Goal: Information Seeking & Learning: Learn about a topic

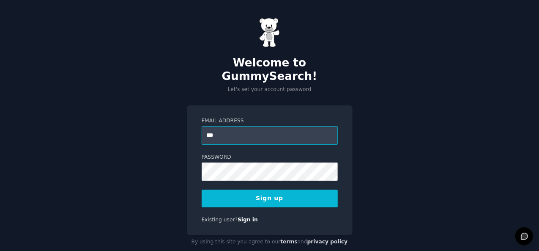
type input "**********"
click at [265, 190] on button "Sign up" at bounding box center [270, 198] width 136 height 18
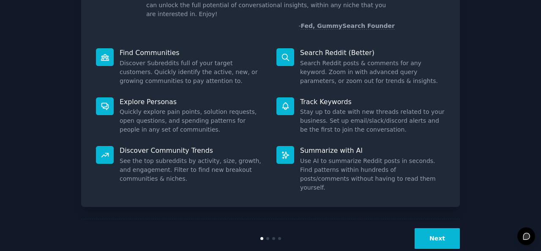
click at [445, 228] on button "Next" at bounding box center [437, 238] width 45 height 21
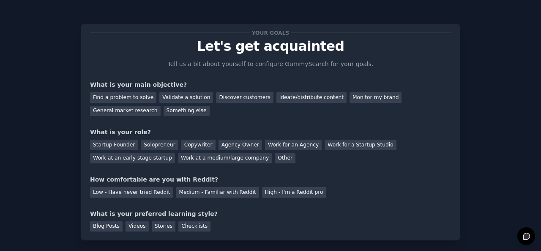
scroll to position [3, 0]
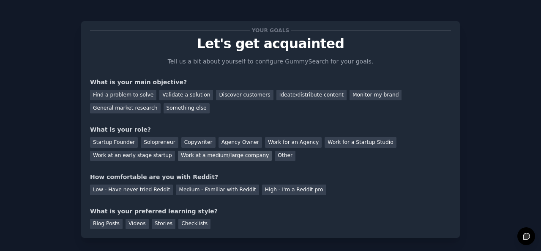
click at [178, 151] on div "Work at a medium/large company" at bounding box center [225, 156] width 94 height 11
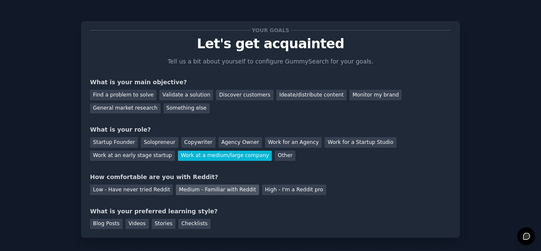
click at [200, 188] on div "Medium - Familiar with Reddit" at bounding box center [217, 189] width 83 height 11
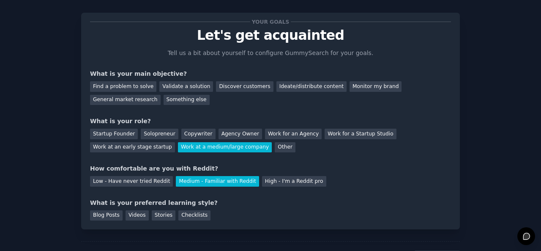
scroll to position [11, 0]
click at [109, 217] on div "Blog Posts" at bounding box center [106, 215] width 33 height 11
click at [134, 88] on div "Find a problem to solve" at bounding box center [123, 86] width 66 height 11
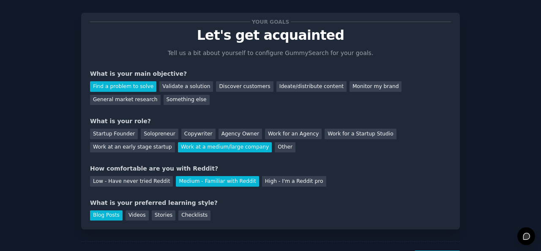
scroll to position [52, 0]
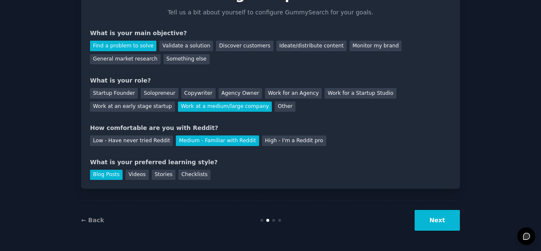
click at [427, 217] on button "Next" at bounding box center [437, 220] width 45 height 21
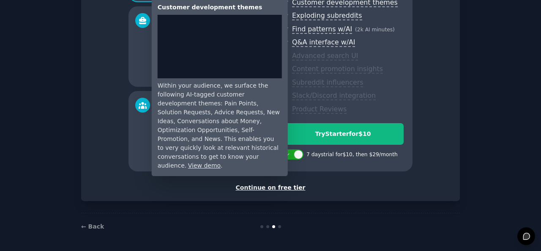
scroll to position [137, 0]
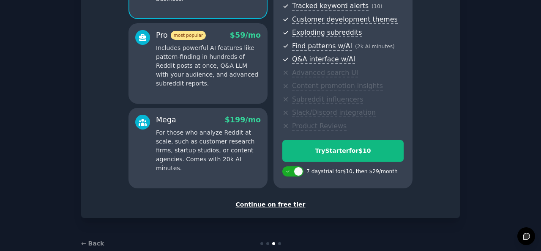
click at [278, 204] on div "Continue on free tier" at bounding box center [270, 204] width 361 height 9
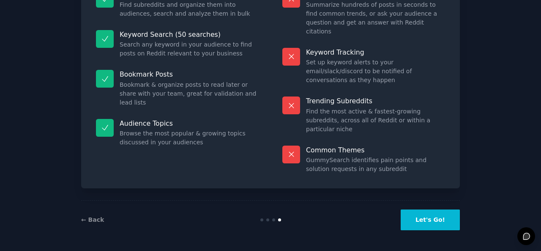
scroll to position [78, 0]
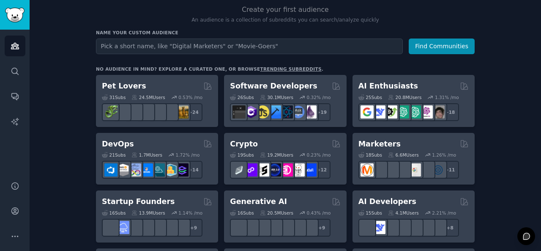
scroll to position [87, 0]
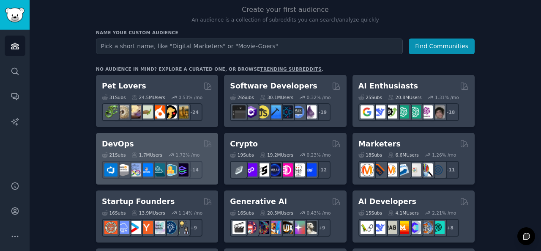
click at [169, 139] on div "DevOps" at bounding box center [157, 144] width 110 height 11
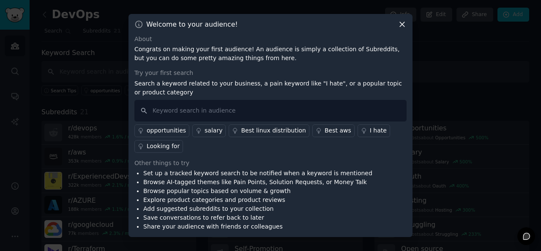
click at [399, 23] on icon at bounding box center [402, 24] width 9 height 9
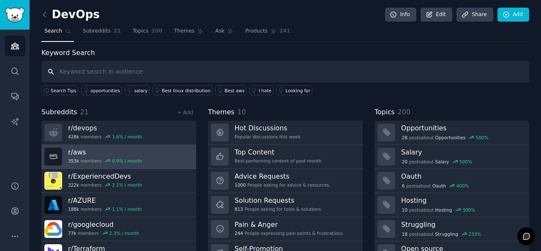
scroll to position [39, 0]
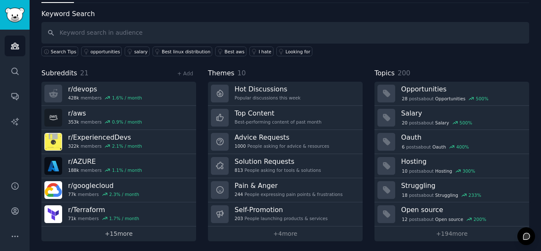
click at [115, 228] on link "+ 15 more" at bounding box center [118, 233] width 155 height 15
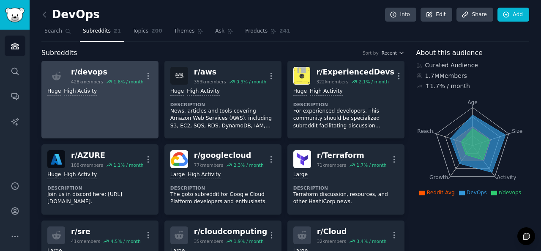
click at [107, 96] on link "r/ devops 428k members 1.6 % / month More Huge High Activity" at bounding box center [99, 99] width 117 height 77
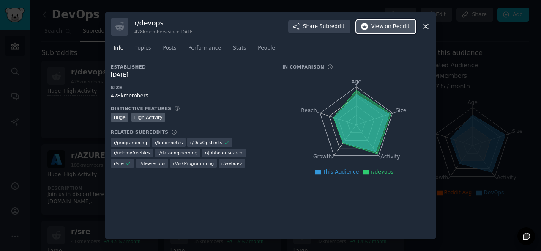
click at [381, 25] on span "View on Reddit" at bounding box center [390, 27] width 38 height 8
click at [425, 27] on icon at bounding box center [426, 27] width 5 height 5
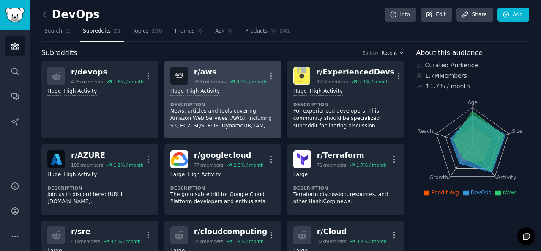
click at [222, 108] on p "News, articles and tools covering Amazon Web Services (AWS), including S3, EC2,…" at bounding box center [222, 118] width 105 height 22
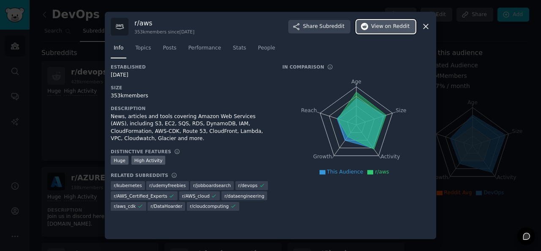
click at [401, 27] on span "on Reddit" at bounding box center [397, 27] width 25 height 8
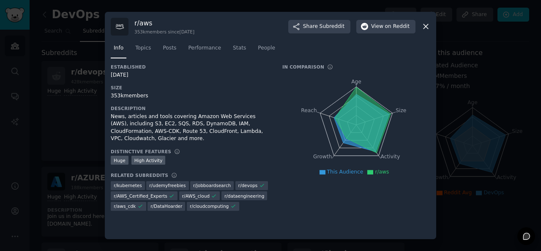
click at [425, 25] on icon at bounding box center [426, 27] width 5 height 5
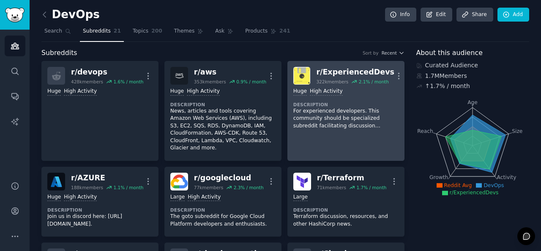
click at [330, 115] on p "For experienced developers. This community should be specialized subreddit faci…" at bounding box center [345, 118] width 105 height 22
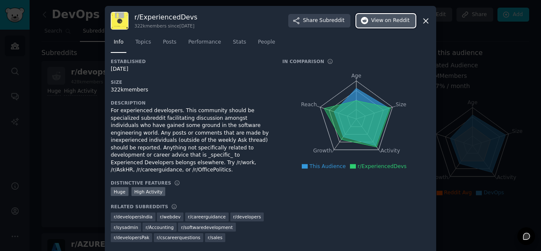
click at [384, 25] on button "View on Reddit" at bounding box center [386, 21] width 59 height 14
click at [425, 20] on icon at bounding box center [426, 21] width 5 height 5
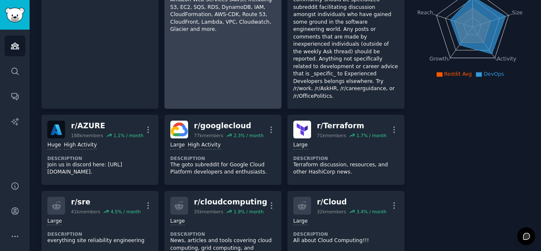
scroll to position [121, 0]
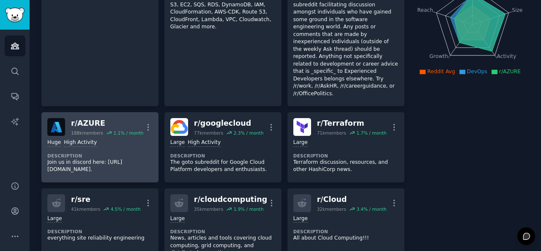
click at [136, 136] on div "Huge High Activity Description Join us in discord here: [URL][DOMAIN_NAME]." at bounding box center [99, 156] width 105 height 41
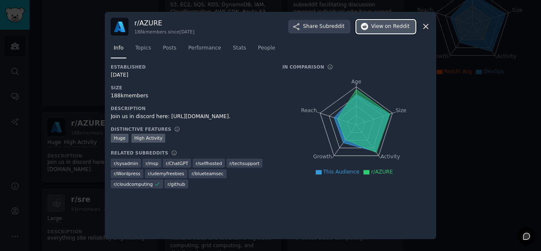
click at [391, 27] on span "on Reddit" at bounding box center [397, 27] width 25 height 8
click at [424, 27] on icon at bounding box center [426, 26] width 9 height 9
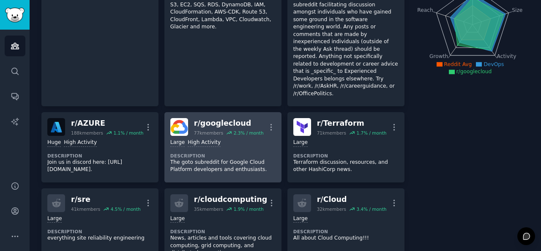
click at [239, 139] on div "Large High Activity" at bounding box center [222, 143] width 105 height 8
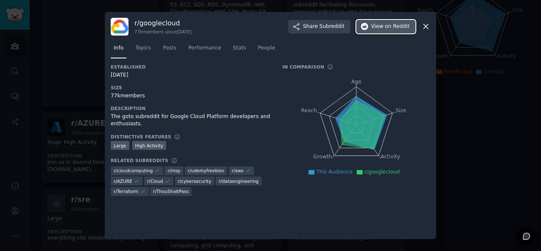
click at [398, 27] on span "on Reddit" at bounding box center [397, 27] width 25 height 8
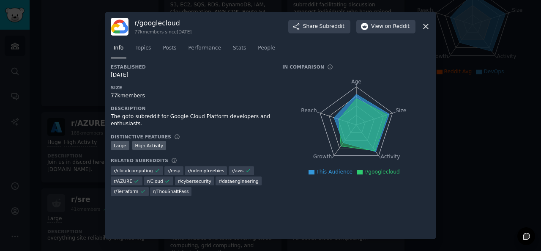
click at [427, 27] on icon at bounding box center [426, 26] width 9 height 9
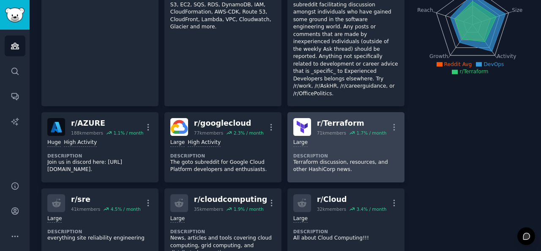
click at [363, 139] on div "Large" at bounding box center [345, 143] width 105 height 8
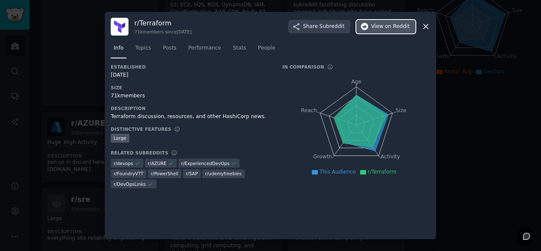
click at [394, 23] on span "on Reddit" at bounding box center [397, 27] width 25 height 8
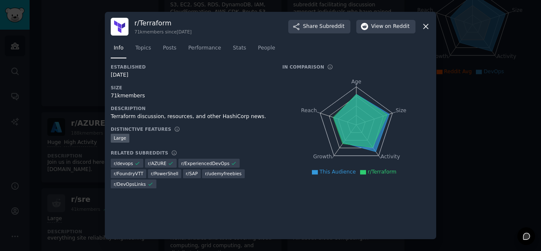
click at [425, 27] on icon at bounding box center [426, 27] width 5 height 5
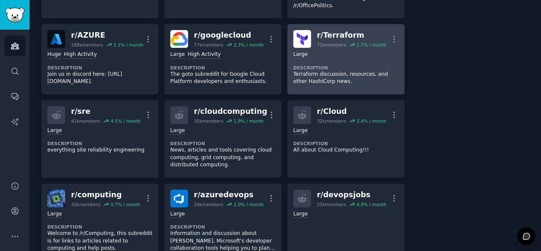
scroll to position [222, 0]
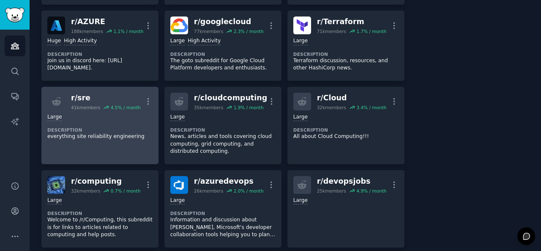
click at [120, 104] on div "4.5 % / month" at bounding box center [126, 107] width 30 height 6
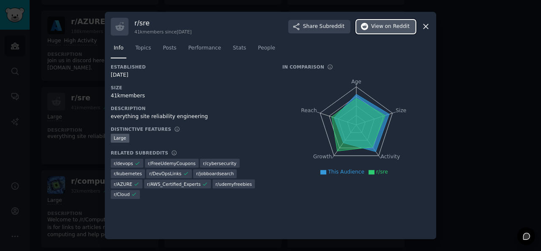
click at [393, 30] on span "on Reddit" at bounding box center [397, 27] width 25 height 8
click at [424, 24] on icon at bounding box center [426, 26] width 9 height 9
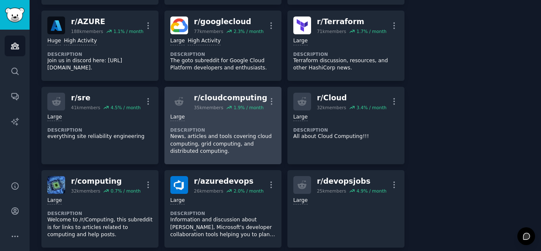
click at [238, 113] on div "Large" at bounding box center [222, 117] width 105 height 8
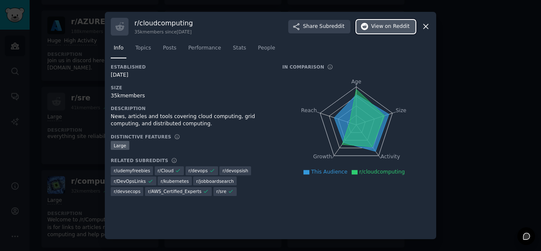
click at [396, 26] on span "on Reddit" at bounding box center [397, 27] width 25 height 8
click at [426, 25] on icon at bounding box center [426, 26] width 9 height 9
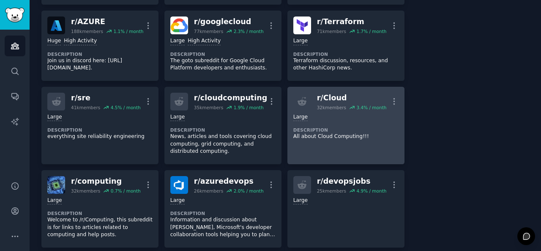
click at [365, 110] on div "Large Description All about Cloud Computing!!!" at bounding box center [345, 126] width 105 height 33
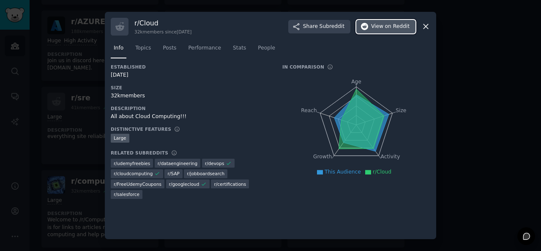
click at [392, 25] on span "on Reddit" at bounding box center [397, 27] width 25 height 8
click at [426, 28] on icon at bounding box center [426, 26] width 9 height 9
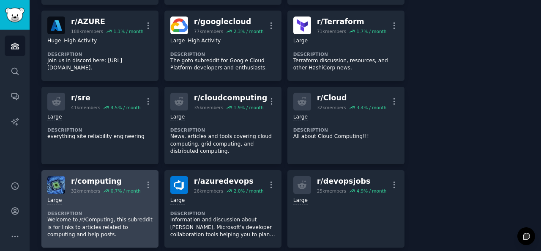
click at [112, 194] on div "Large Description Welcome to /r/Computing, this subreddit is for links to artic…" at bounding box center [99, 218] width 105 height 48
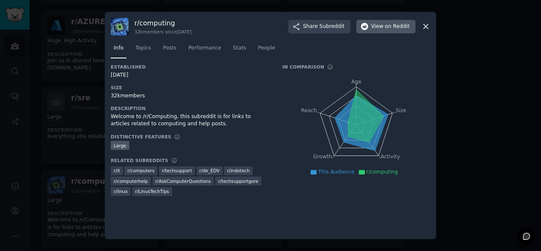
click at [385, 19] on div "r/ computing 32k members since [DATE] Share Subreddit View on Reddit" at bounding box center [271, 27] width 320 height 18
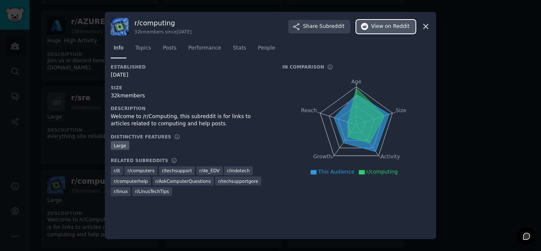
click at [384, 26] on span "View on Reddit" at bounding box center [390, 27] width 38 height 8
click at [429, 23] on icon at bounding box center [426, 26] width 9 height 9
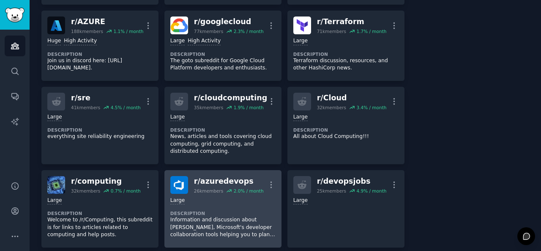
click at [239, 197] on div "Large" at bounding box center [222, 201] width 105 height 8
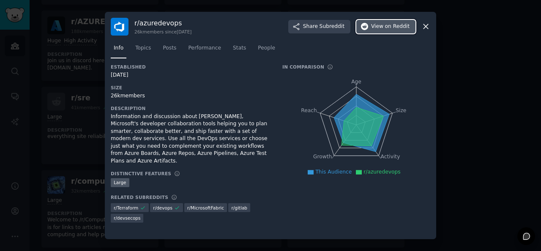
click at [392, 27] on span "on Reddit" at bounding box center [397, 27] width 25 height 8
click at [425, 27] on icon at bounding box center [426, 26] width 9 height 9
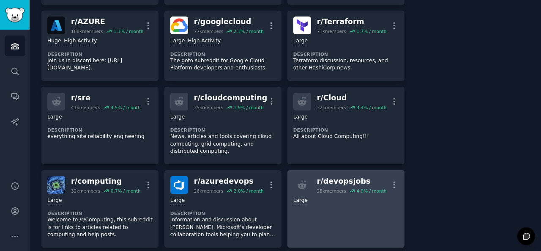
click at [322, 188] on div "25k members" at bounding box center [331, 191] width 29 height 6
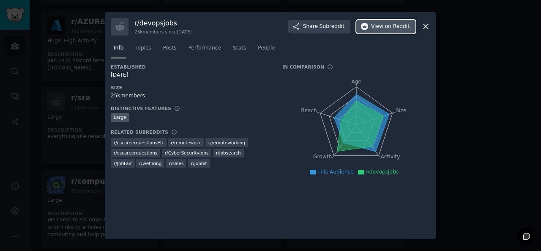
click at [391, 30] on span "on Reddit" at bounding box center [397, 27] width 25 height 8
click at [426, 27] on icon at bounding box center [426, 27] width 5 height 5
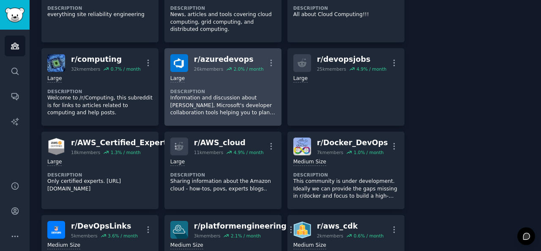
scroll to position [347, 0]
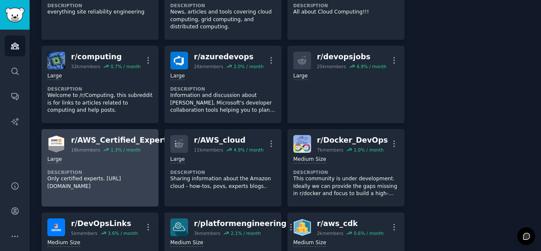
click at [111, 175] on p "Only certified experts. [URL][DOMAIN_NAME]" at bounding box center [99, 182] width 105 height 15
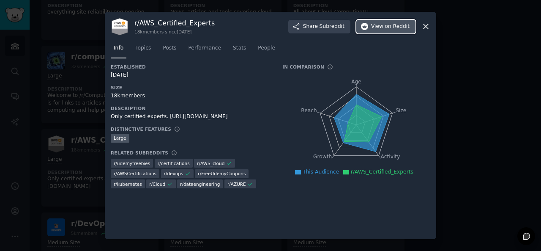
click at [389, 28] on span "on Reddit" at bounding box center [397, 27] width 25 height 8
click at [424, 25] on icon at bounding box center [426, 27] width 5 height 5
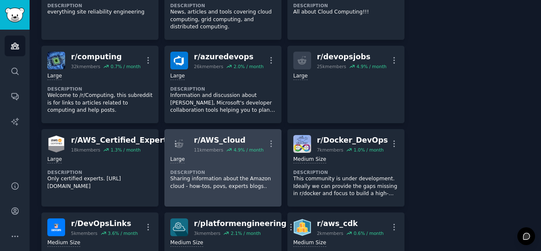
click at [228, 156] on div "Large" at bounding box center [222, 160] width 105 height 8
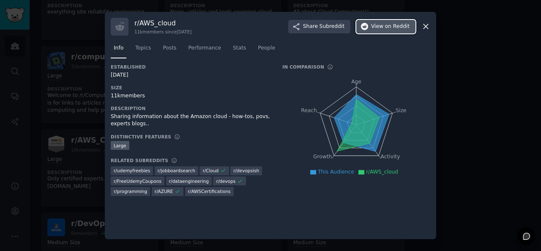
click at [396, 30] on span "on Reddit" at bounding box center [397, 27] width 25 height 8
click at [427, 27] on icon at bounding box center [426, 26] width 9 height 9
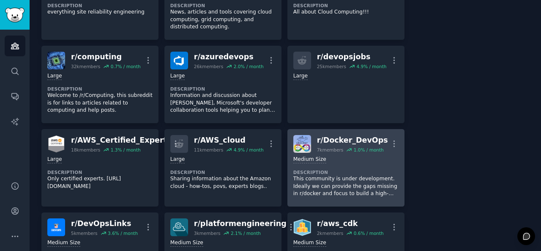
click at [326, 153] on div "Medium Size Description This community is under development. Ideally we can pro…" at bounding box center [345, 177] width 105 height 48
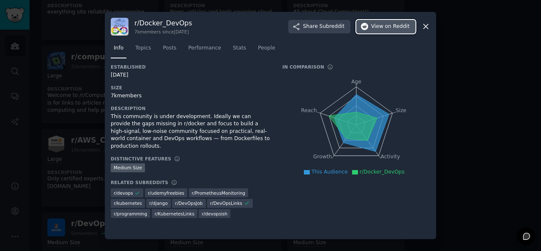
click at [392, 28] on span "on Reddit" at bounding box center [397, 27] width 25 height 8
click at [425, 25] on icon at bounding box center [426, 27] width 5 height 5
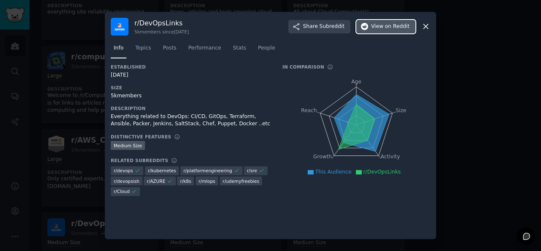
click at [396, 30] on button "View on Reddit" at bounding box center [386, 27] width 59 height 14
click at [428, 29] on icon at bounding box center [426, 26] width 9 height 9
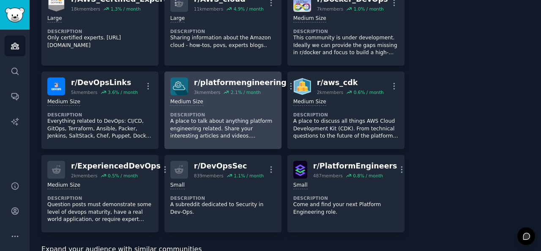
scroll to position [491, 0]
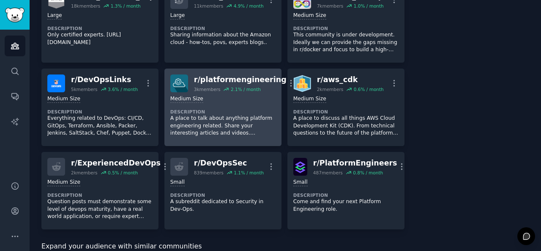
click at [232, 115] on p "A place to talk about anything platform engineering related. Share your interes…" at bounding box center [222, 126] width 105 height 22
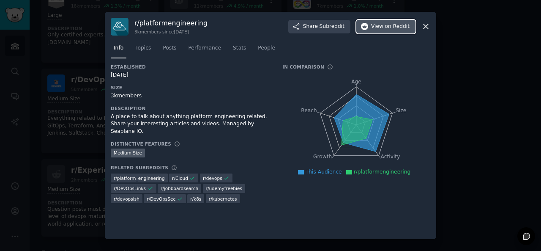
click at [385, 25] on span "View on Reddit" at bounding box center [390, 27] width 38 height 8
click at [427, 27] on icon at bounding box center [426, 26] width 9 height 9
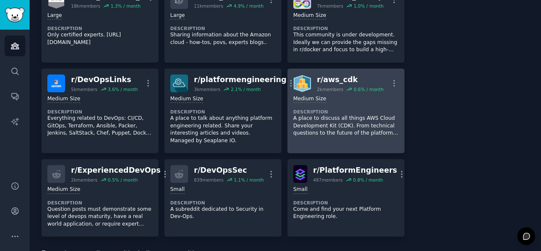
click at [354, 115] on p "A place to discuss all things AWS Cloud Development Kit (CDK). From technical q…" at bounding box center [345, 126] width 105 height 22
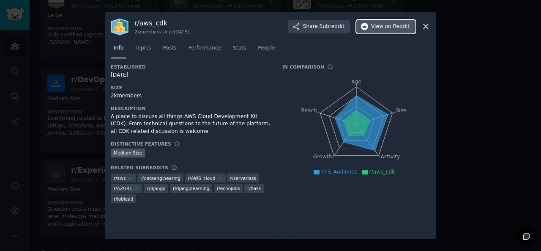
click at [371, 25] on button "View on Reddit" at bounding box center [386, 27] width 59 height 14
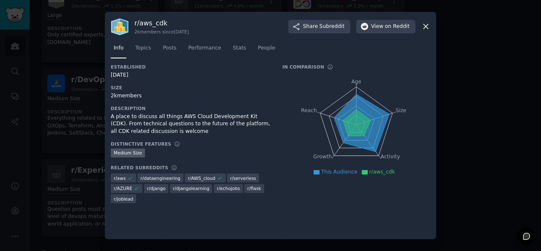
click at [423, 26] on icon at bounding box center [426, 26] width 9 height 9
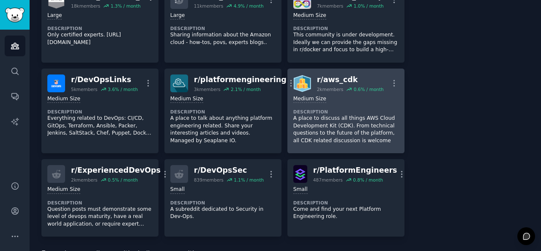
click at [330, 115] on p "A place to discuss all things AWS Cloud Development Kit (CDK). From technical q…" at bounding box center [345, 130] width 105 height 30
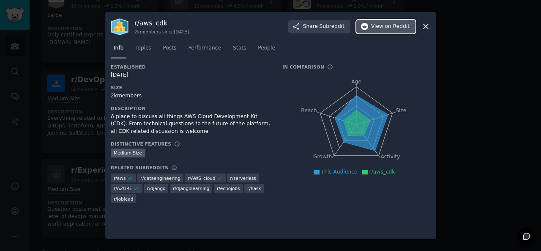
click at [387, 29] on span "on Reddit" at bounding box center [397, 27] width 25 height 8
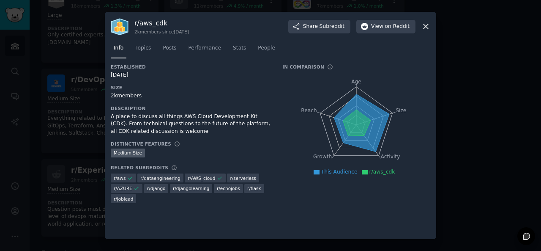
click at [425, 25] on icon at bounding box center [426, 27] width 5 height 5
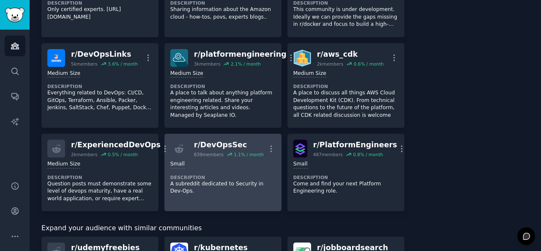
scroll to position [550, 0]
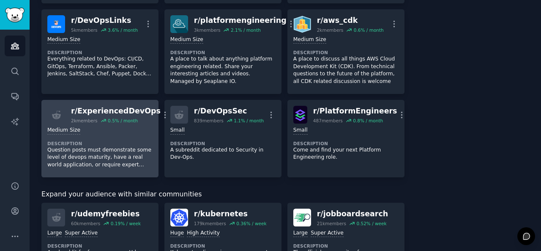
click at [114, 140] on dt "Description" at bounding box center [99, 143] width 105 height 6
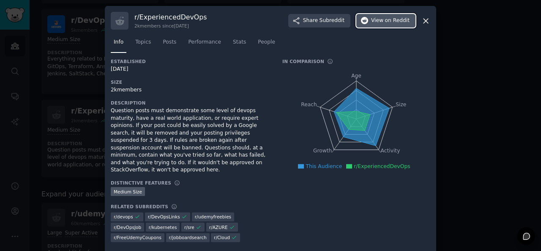
click at [386, 22] on span "View on Reddit" at bounding box center [390, 21] width 38 height 8
click at [423, 23] on icon at bounding box center [426, 20] width 9 height 9
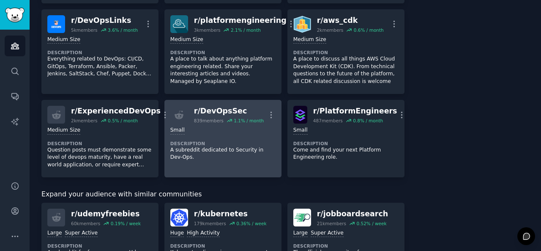
click at [222, 140] on dt "Description" at bounding box center [222, 143] width 105 height 6
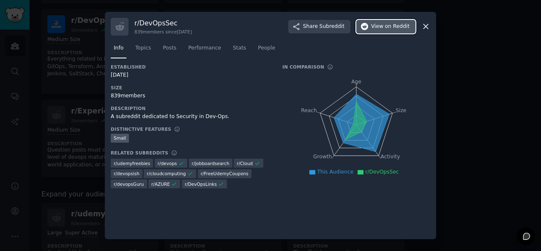
click at [387, 28] on span "on Reddit" at bounding box center [397, 27] width 25 height 8
click at [426, 26] on icon at bounding box center [426, 27] width 5 height 5
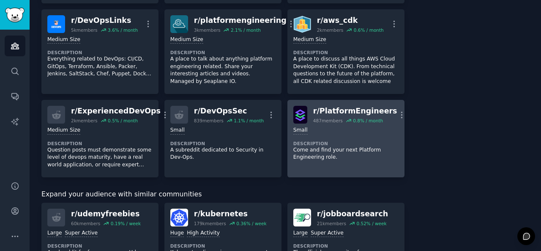
click at [358, 146] on p "Come and find your next Platform Engineering role." at bounding box center [345, 153] width 105 height 15
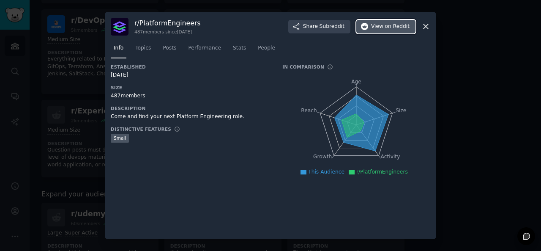
click at [391, 26] on span "on Reddit" at bounding box center [397, 27] width 25 height 8
click at [425, 25] on icon at bounding box center [426, 27] width 5 height 5
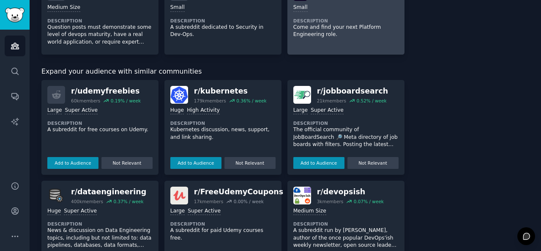
scroll to position [682, 0]
